Goal: Obtain resource: Download file/media

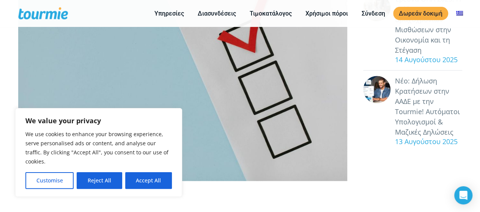
scroll to position [359, 0]
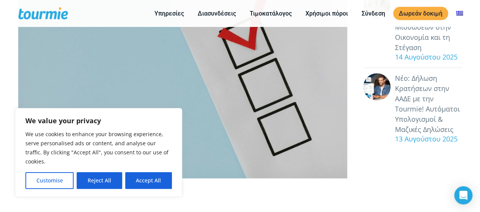
click at [144, 180] on button "Accept All" at bounding box center [148, 180] width 47 height 17
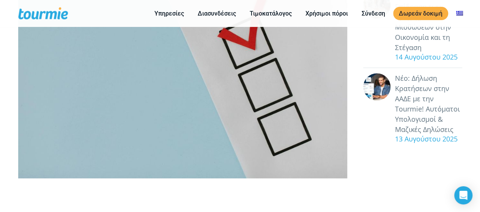
checkbox input "true"
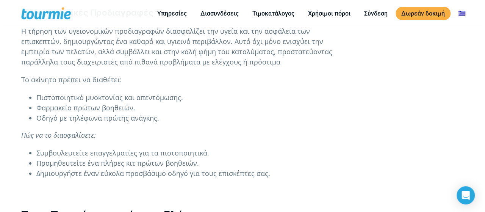
scroll to position [1103, 0]
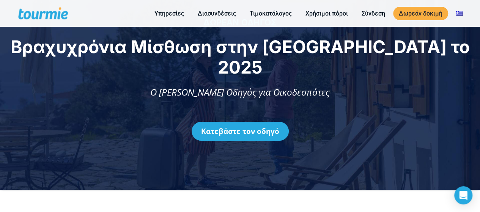
scroll to position [20, 0]
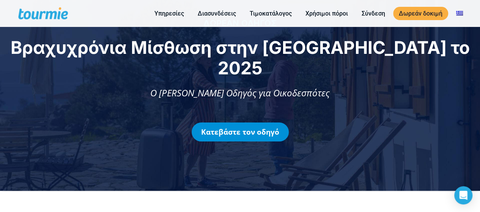
click at [259, 122] on link "Κατεβάστε τον οδηγό" at bounding box center [239, 131] width 97 height 19
